Goal: Task Accomplishment & Management: Manage account settings

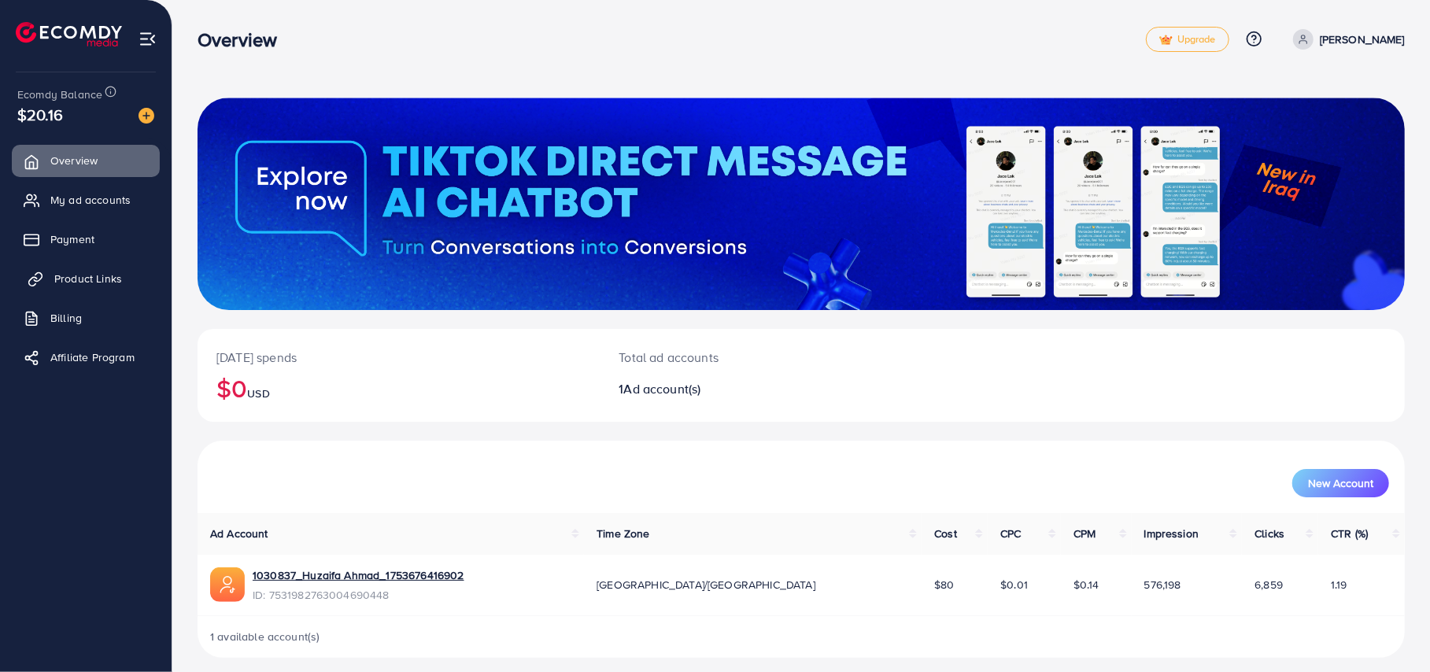
click at [90, 268] on link "Product Links" at bounding box center [86, 278] width 148 height 31
click at [107, 278] on span "Product Links" at bounding box center [88, 279] width 68 height 16
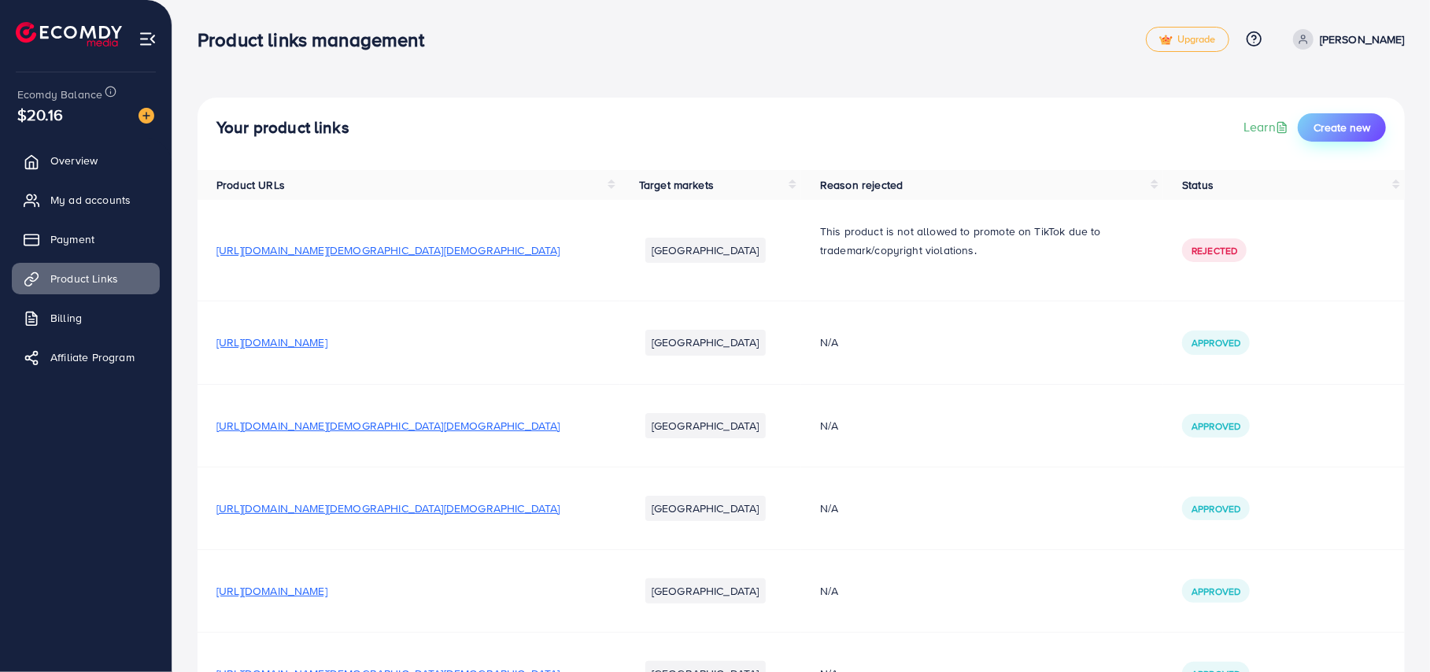
click at [1355, 120] on span "Create new" at bounding box center [1342, 128] width 57 height 16
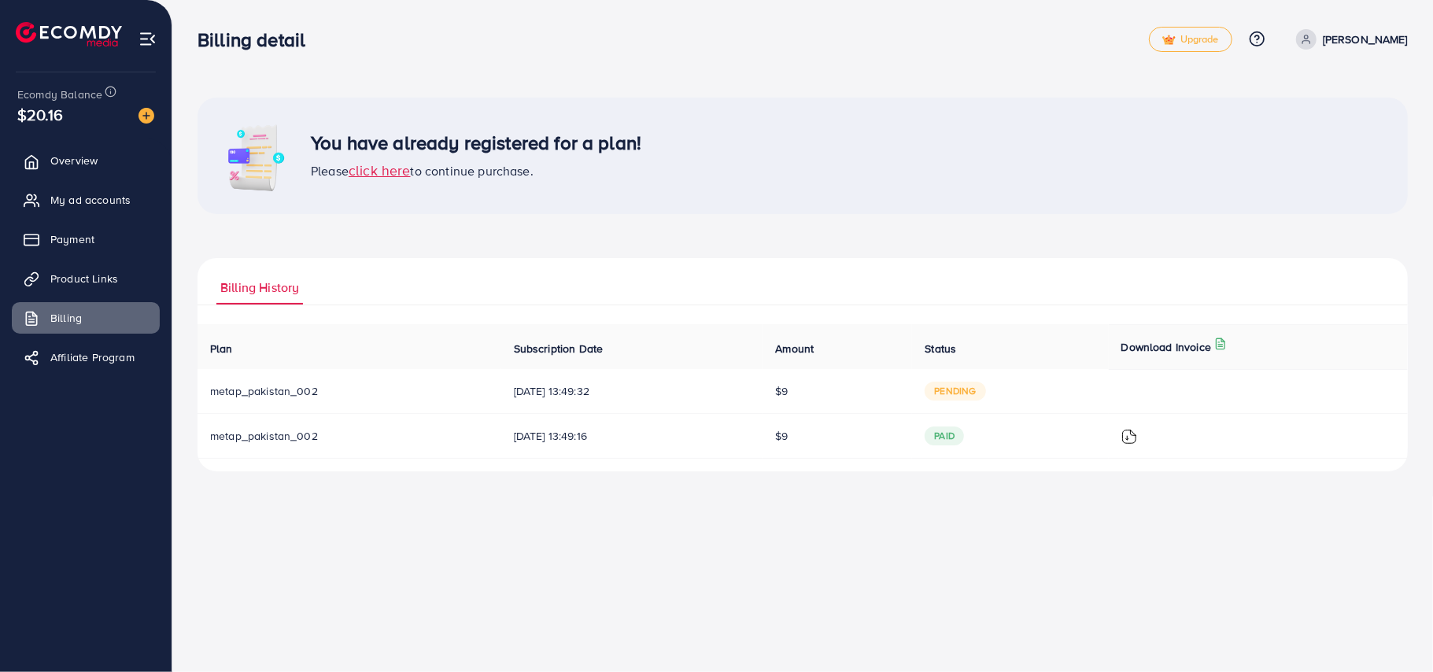
click at [384, 168] on span "click here" at bounding box center [380, 171] width 62 height 20
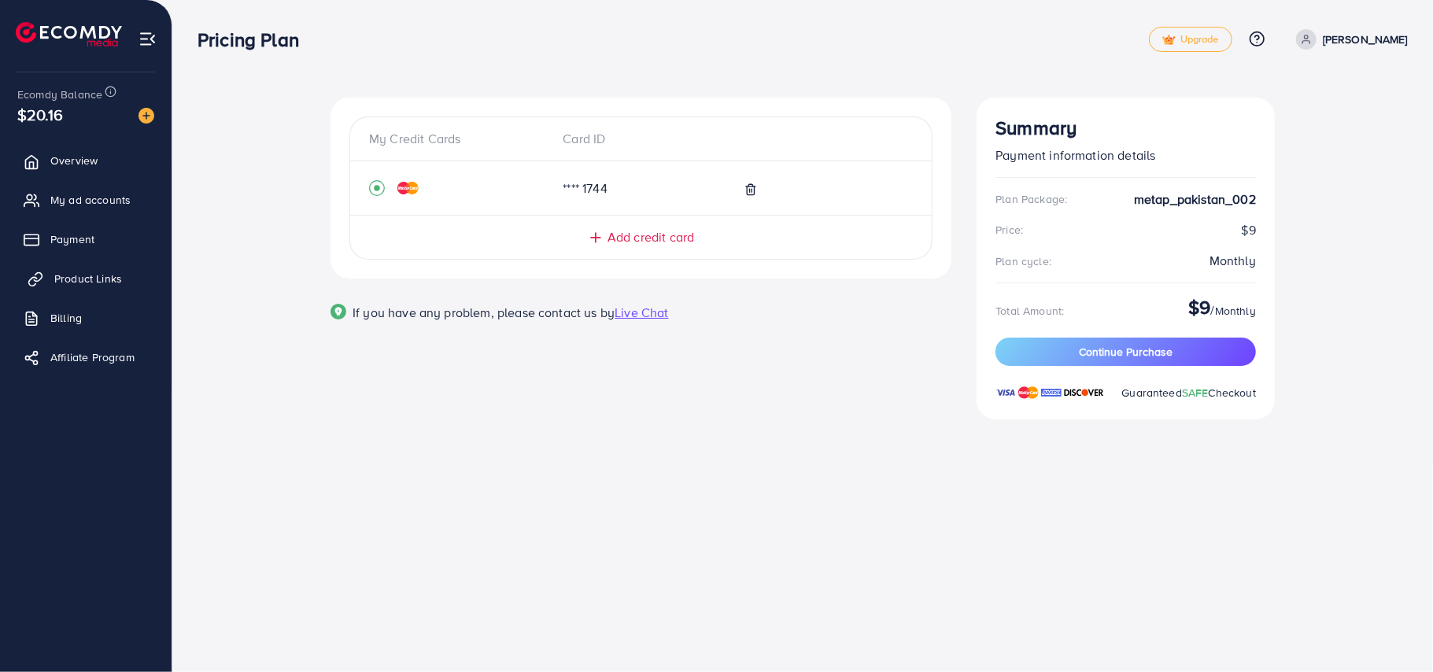
click at [61, 274] on span "Product Links" at bounding box center [88, 279] width 68 height 16
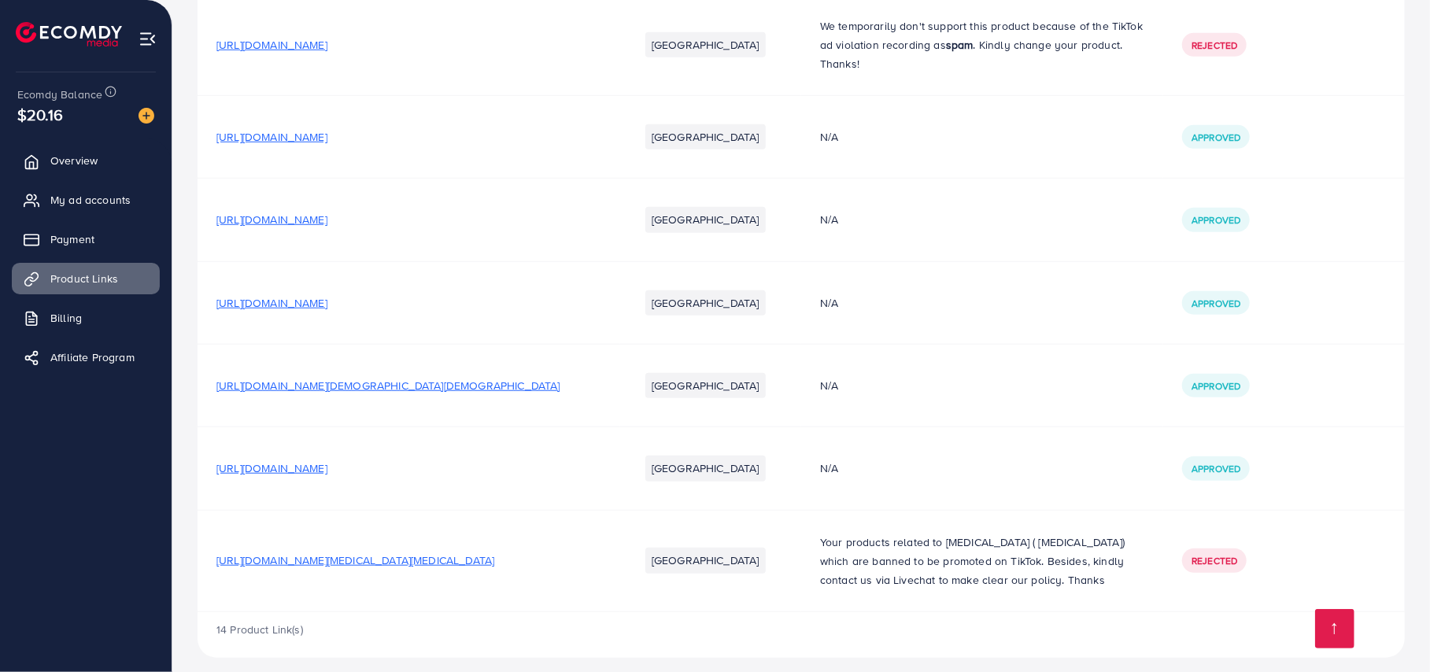
scroll to position [819, 0]
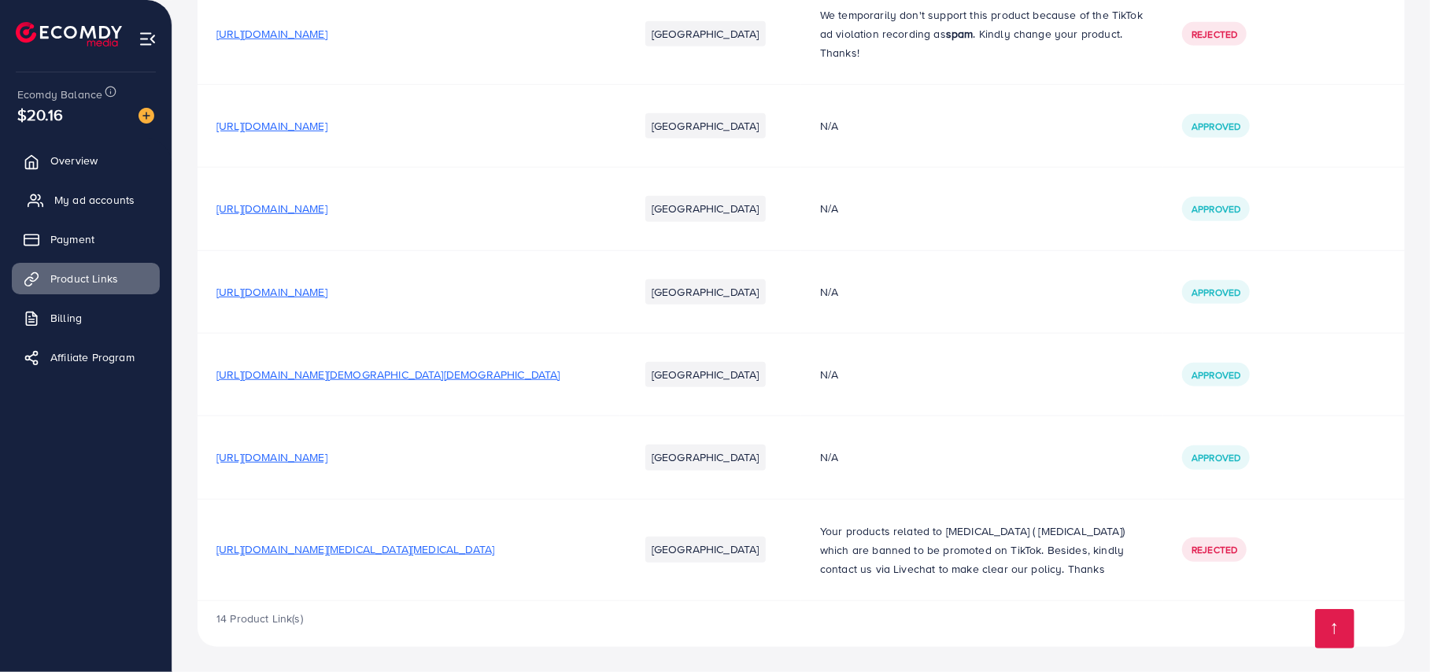
click at [124, 192] on span "My ad accounts" at bounding box center [94, 200] width 80 height 16
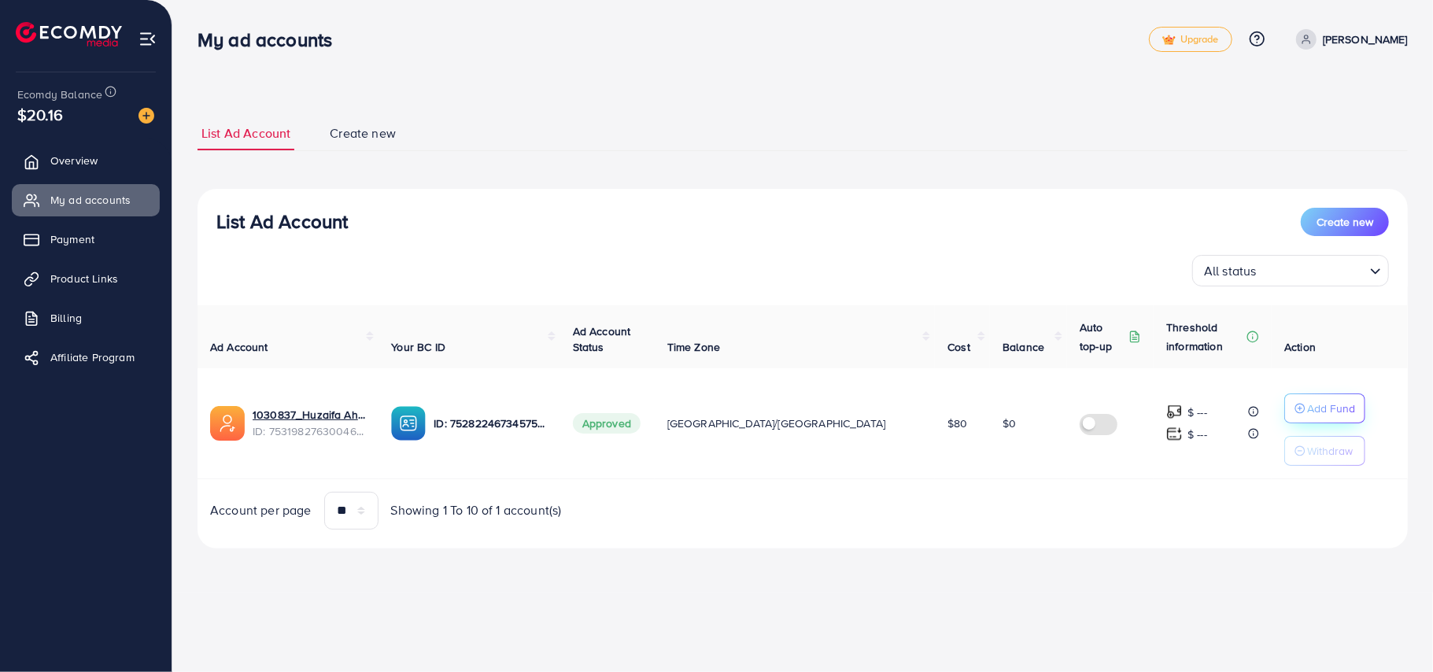
click at [1295, 401] on div "Add Fund" at bounding box center [1325, 408] width 61 height 19
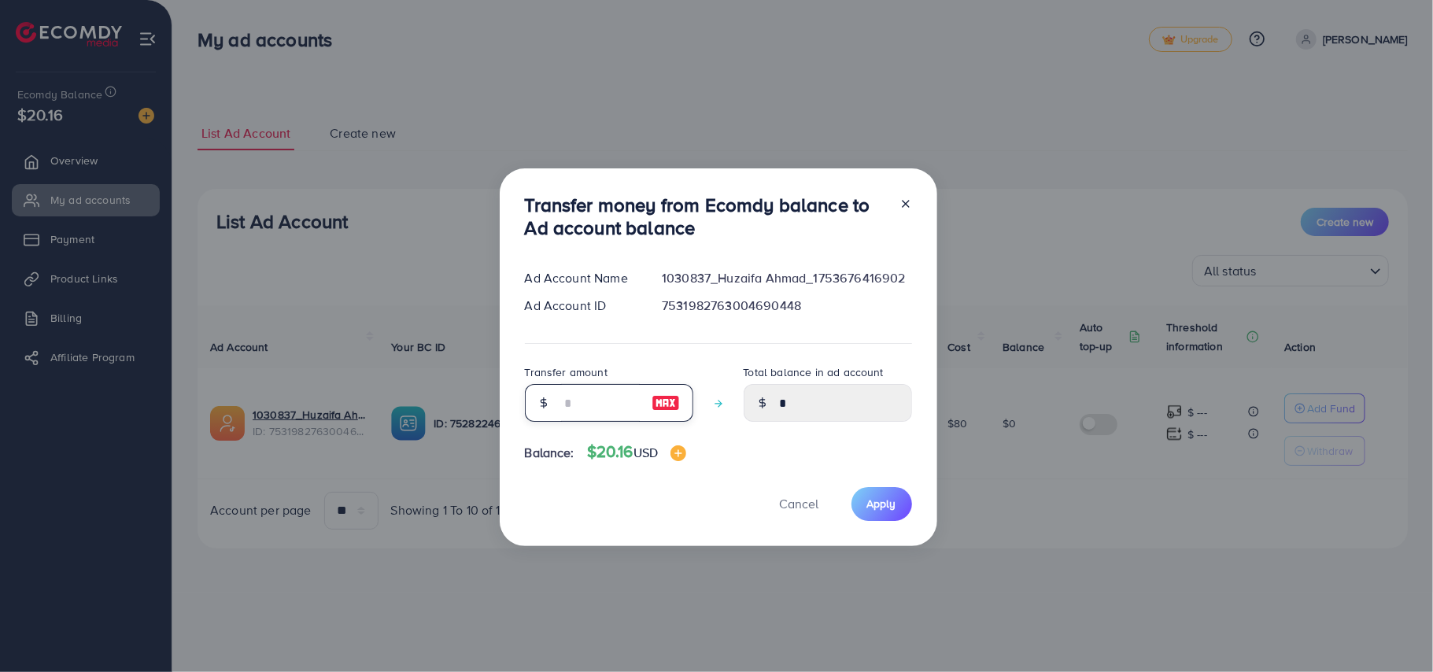
click at [586, 403] on input "number" at bounding box center [600, 403] width 79 height 38
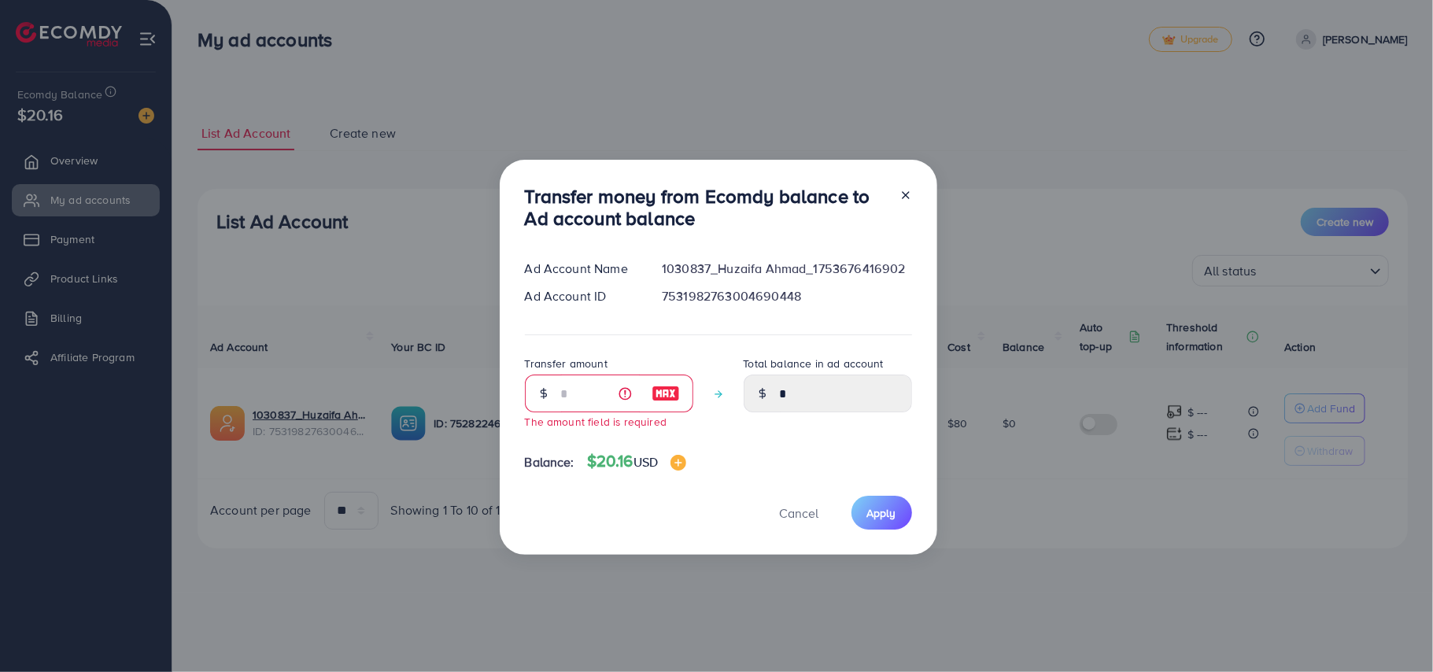
click at [908, 199] on icon at bounding box center [906, 195] width 13 height 13
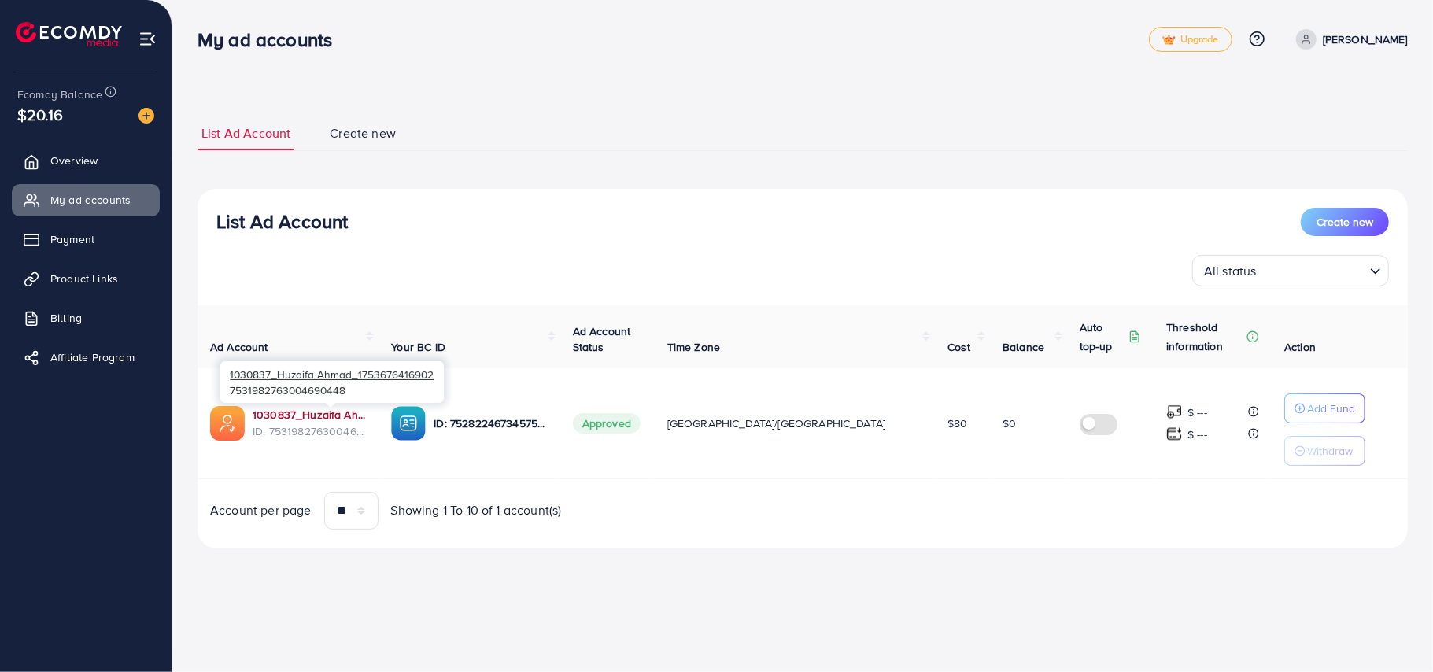
click at [290, 414] on link "1030837_Huzaifa Ahmad_1753676416902" at bounding box center [309, 415] width 113 height 16
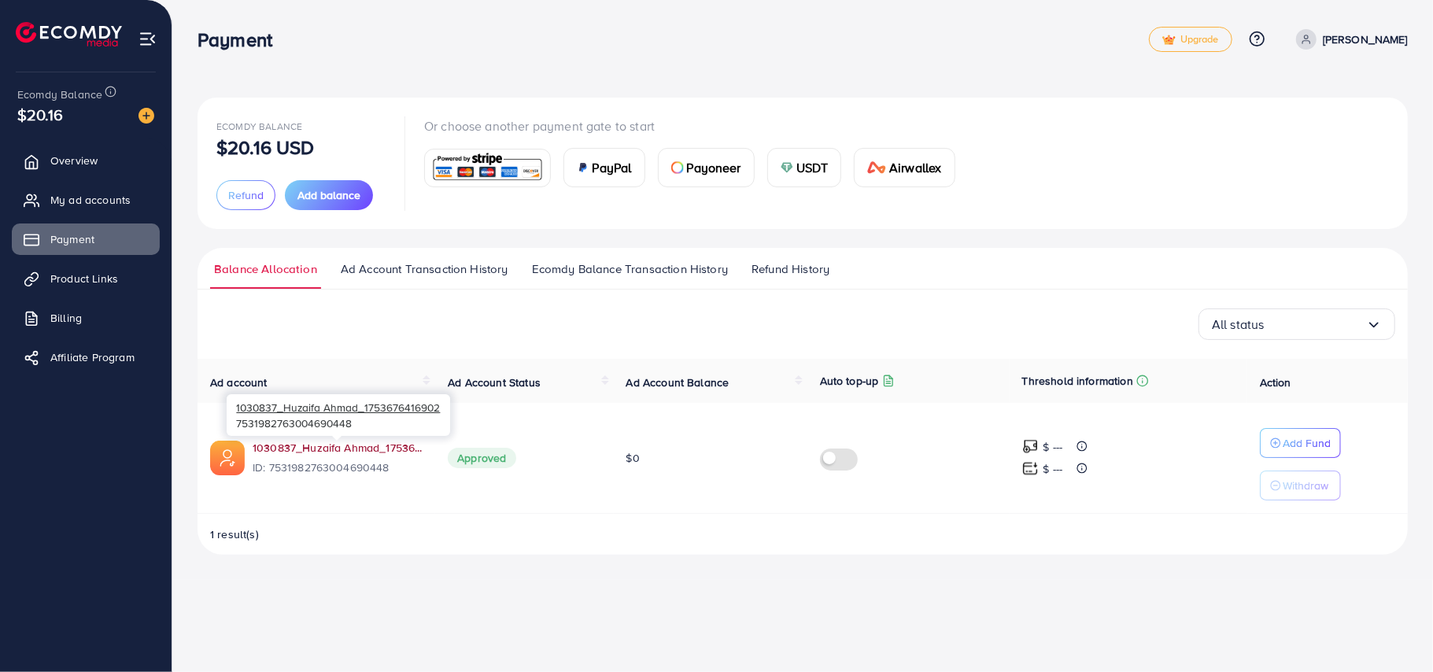
click at [331, 445] on link "1030837_Huzaifa Ahmad_1753676416902" at bounding box center [338, 448] width 170 height 16
